Goal: Information Seeking & Learning: Learn about a topic

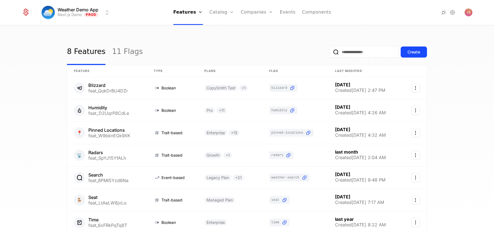
click at [221, 28] on link "Plans" at bounding box center [230, 27] width 29 height 4
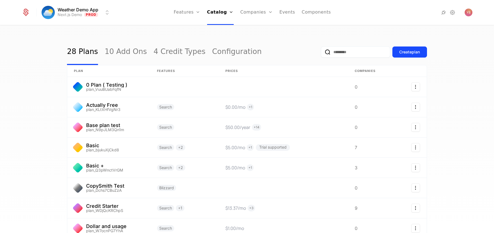
click at [189, 28] on link "Features" at bounding box center [192, 27] width 25 height 4
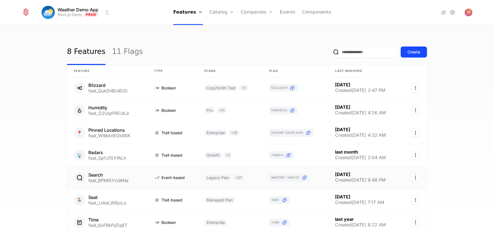
click at [101, 176] on link at bounding box center [107, 178] width 80 height 22
click at [100, 86] on link at bounding box center [107, 88] width 80 height 22
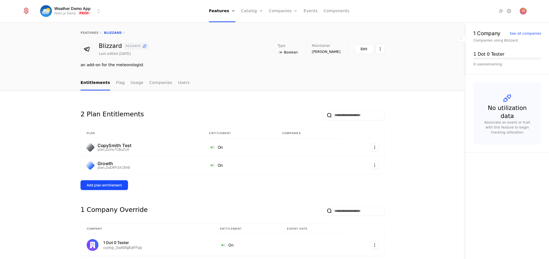
scroll to position [9, 0]
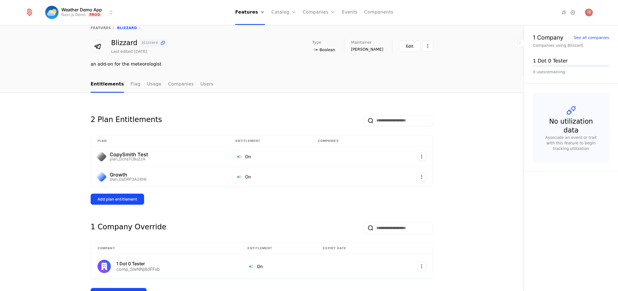
click at [494, 21] on nav "Features Features Flags Catalog Plans Add Ons Credits Configuration Companies C…" at bounding box center [314, 12] width 391 height 25
